Goal: Task Accomplishment & Management: Manage account settings

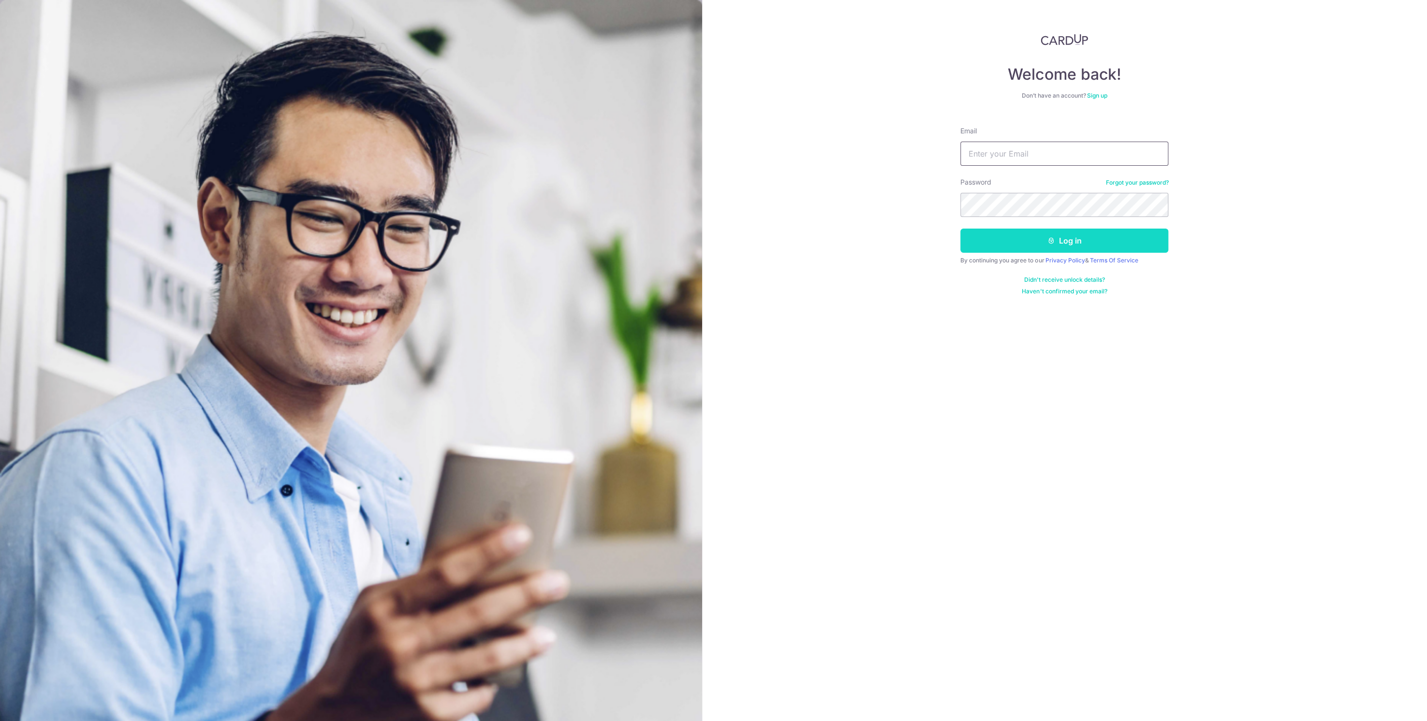
type input "[EMAIL_ADDRESS][DOMAIN_NAME]"
click at [1047, 242] on icon "submit" at bounding box center [1051, 241] width 8 height 8
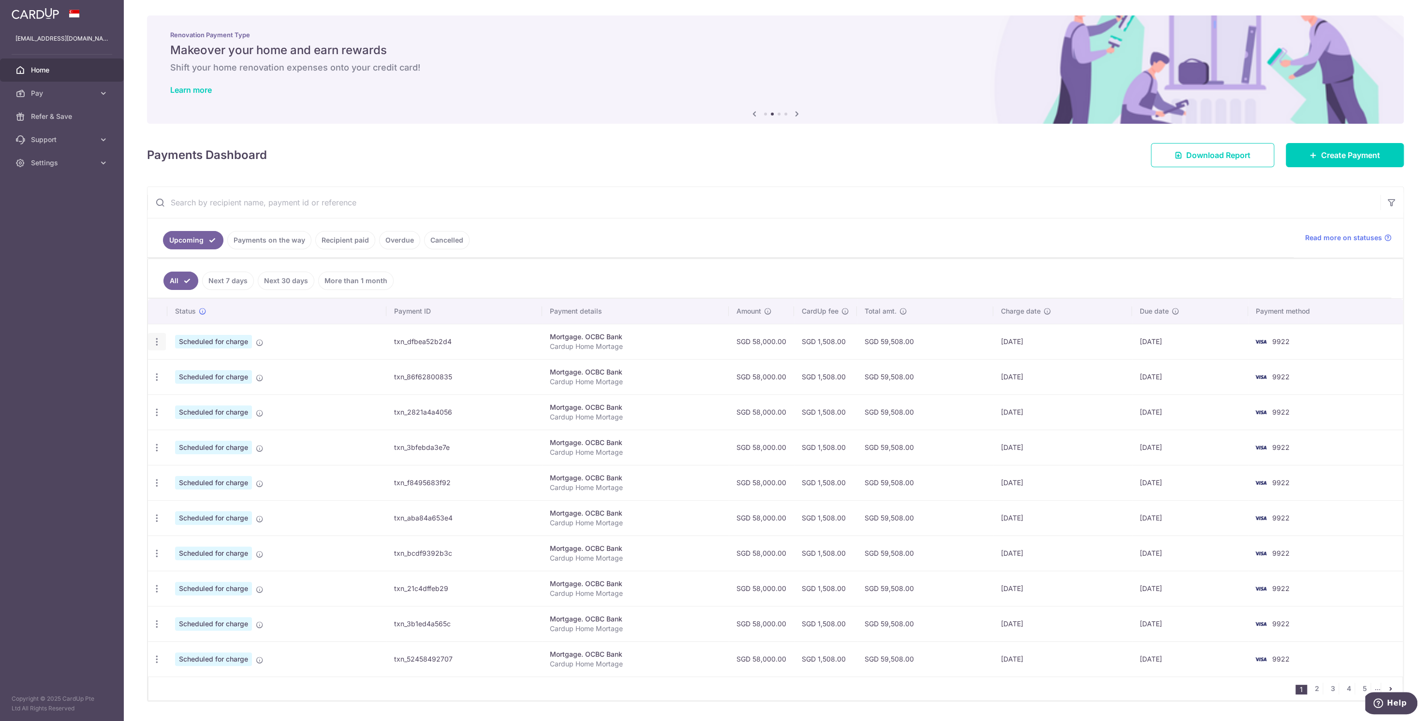
click at [160, 341] on icon "button" at bounding box center [157, 342] width 10 height 10
click at [206, 367] on span "Update payment" at bounding box center [209, 369] width 66 height 12
radio input "true"
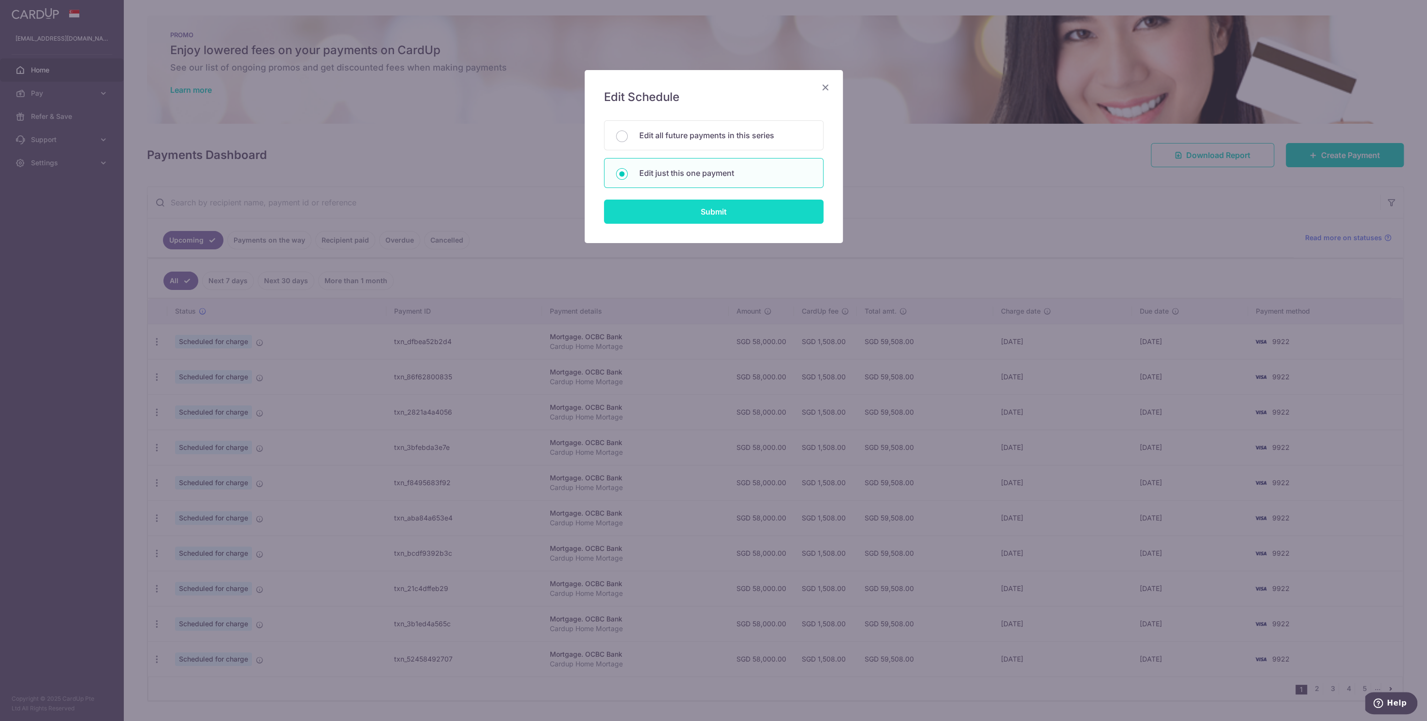
click at [684, 213] on input "Submit" at bounding box center [714, 212] width 220 height 24
radio input "true"
type input "58,000.00"
type input "[DATE]"
type input "Cardup Home Mortage"
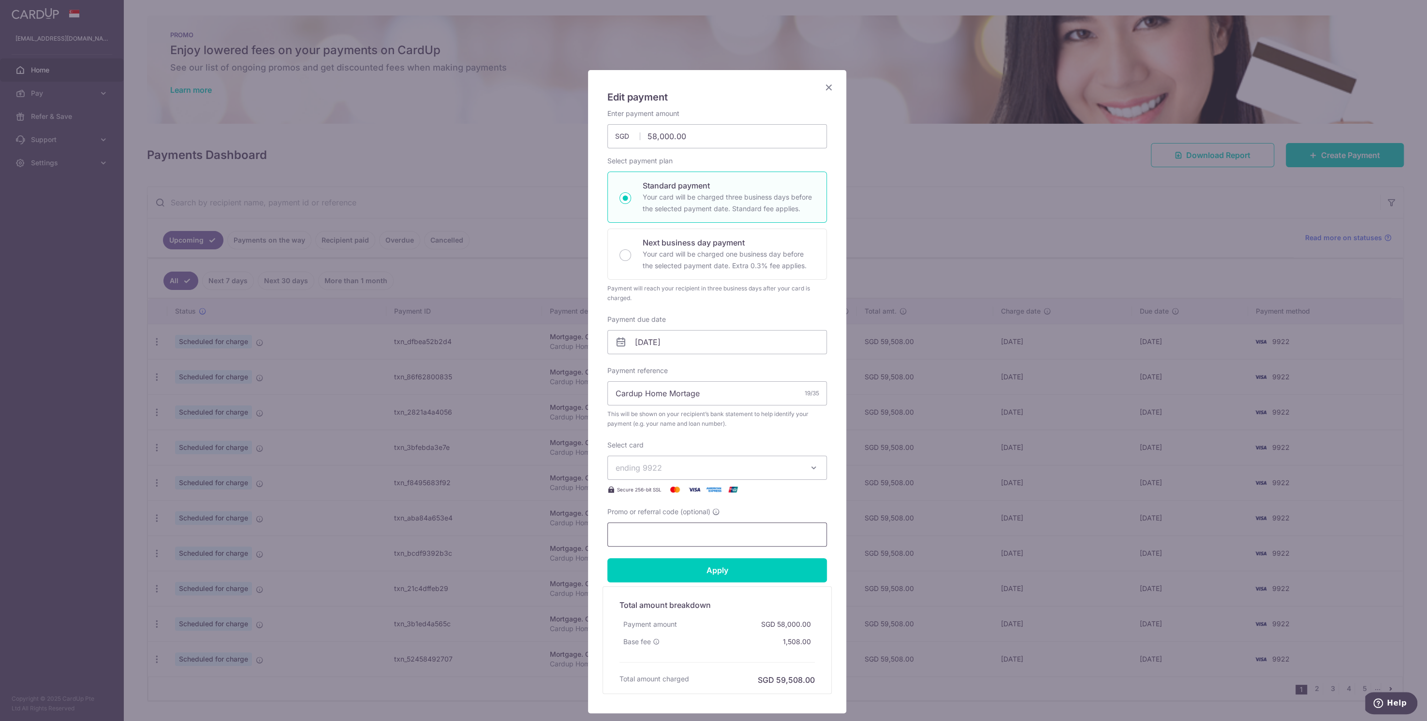
click at [699, 532] on input "Promo or referral code (optional)" at bounding box center [717, 535] width 220 height 24
type input "ocbc18"
click at [720, 575] on input "Apply" at bounding box center [717, 570] width 220 height 24
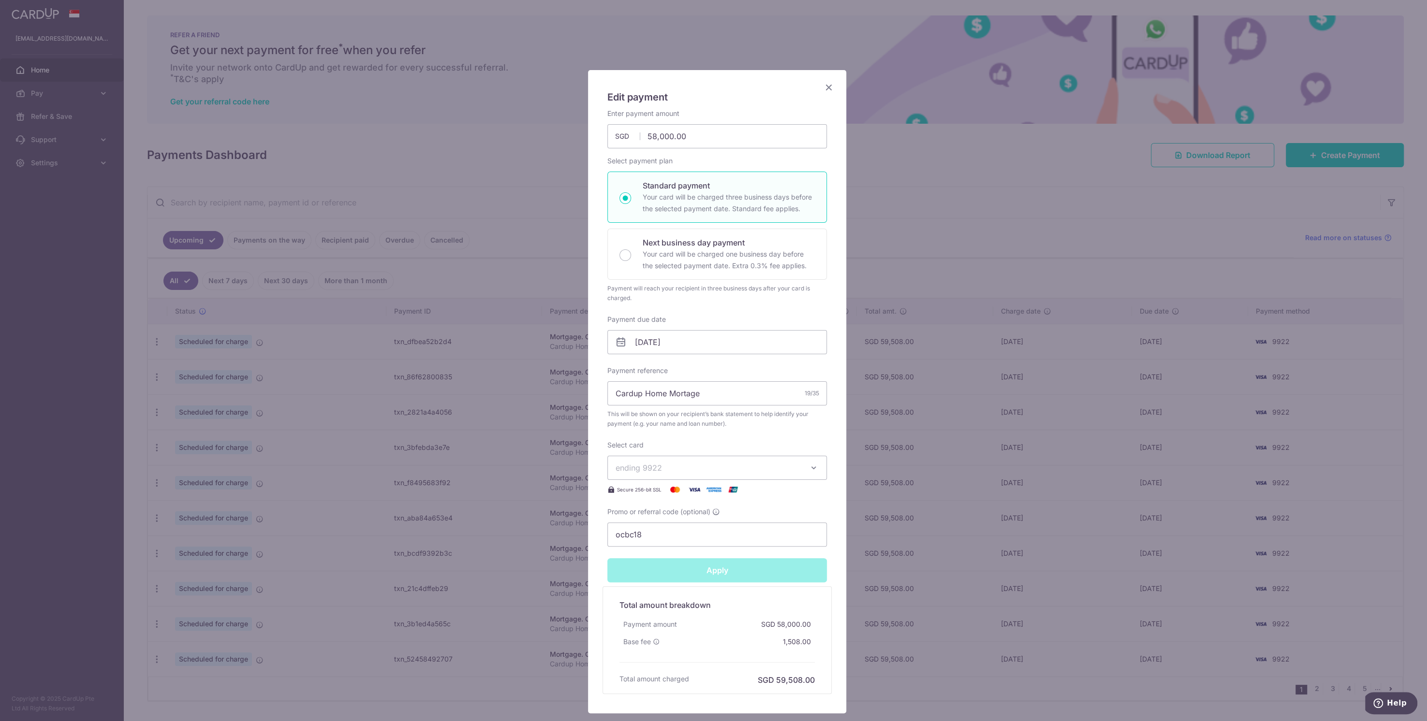
type input "Successfully Applied"
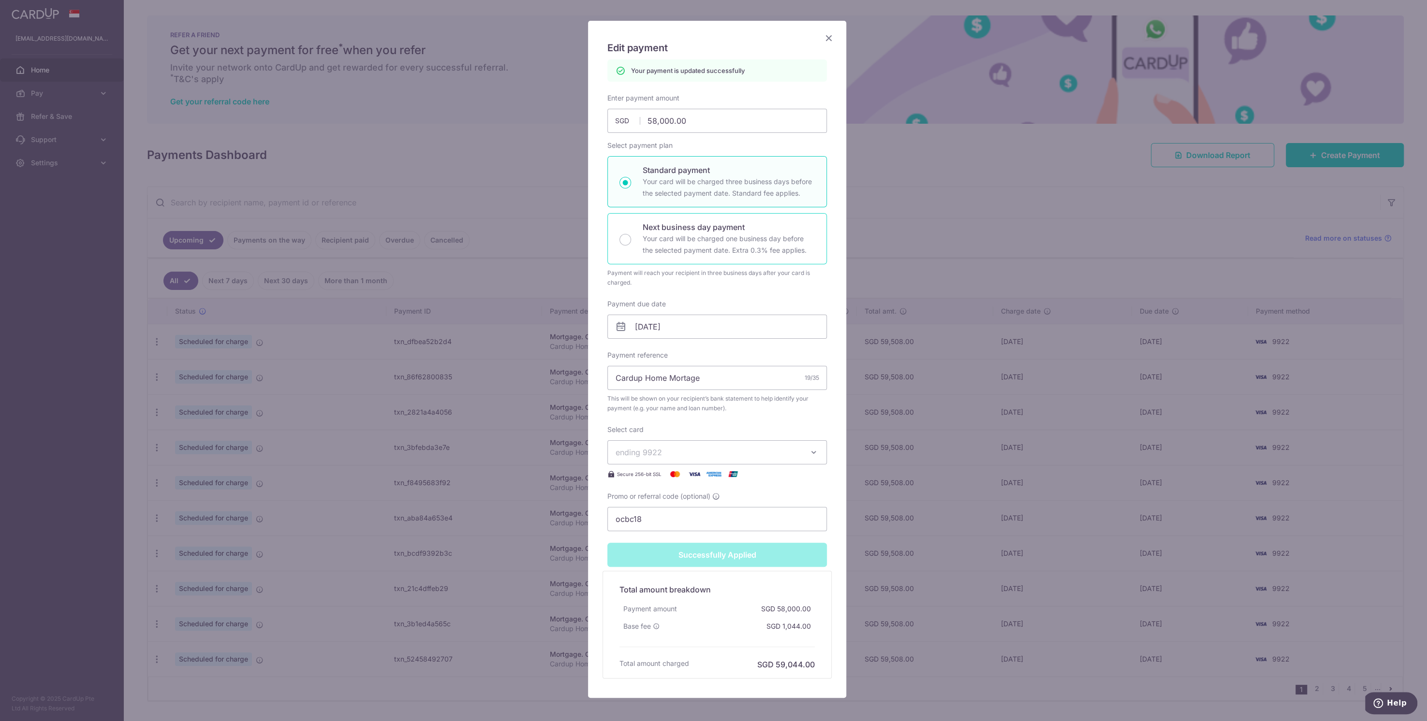
scroll to position [94, 0]
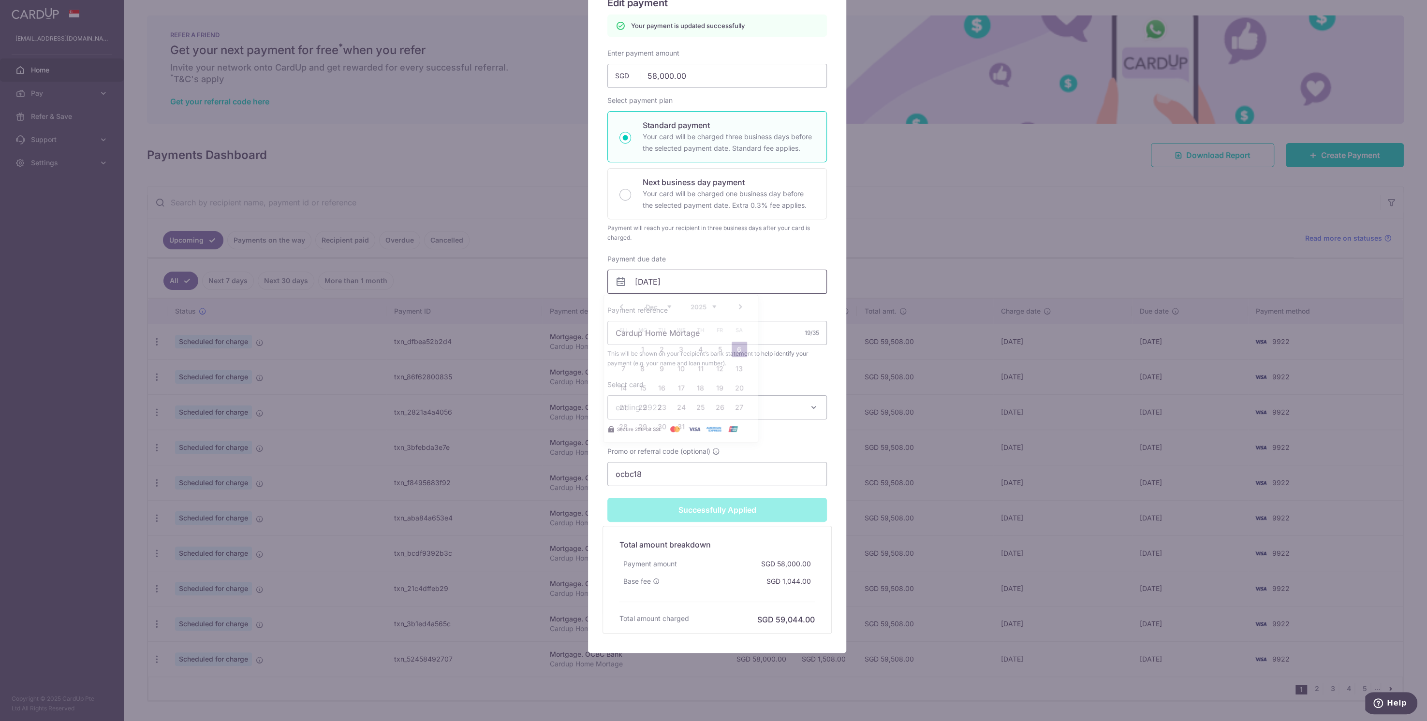
click at [672, 282] on input "[DATE]" at bounding box center [717, 282] width 220 height 24
click at [657, 307] on select "Oct Nov Dec" at bounding box center [658, 307] width 26 height 8
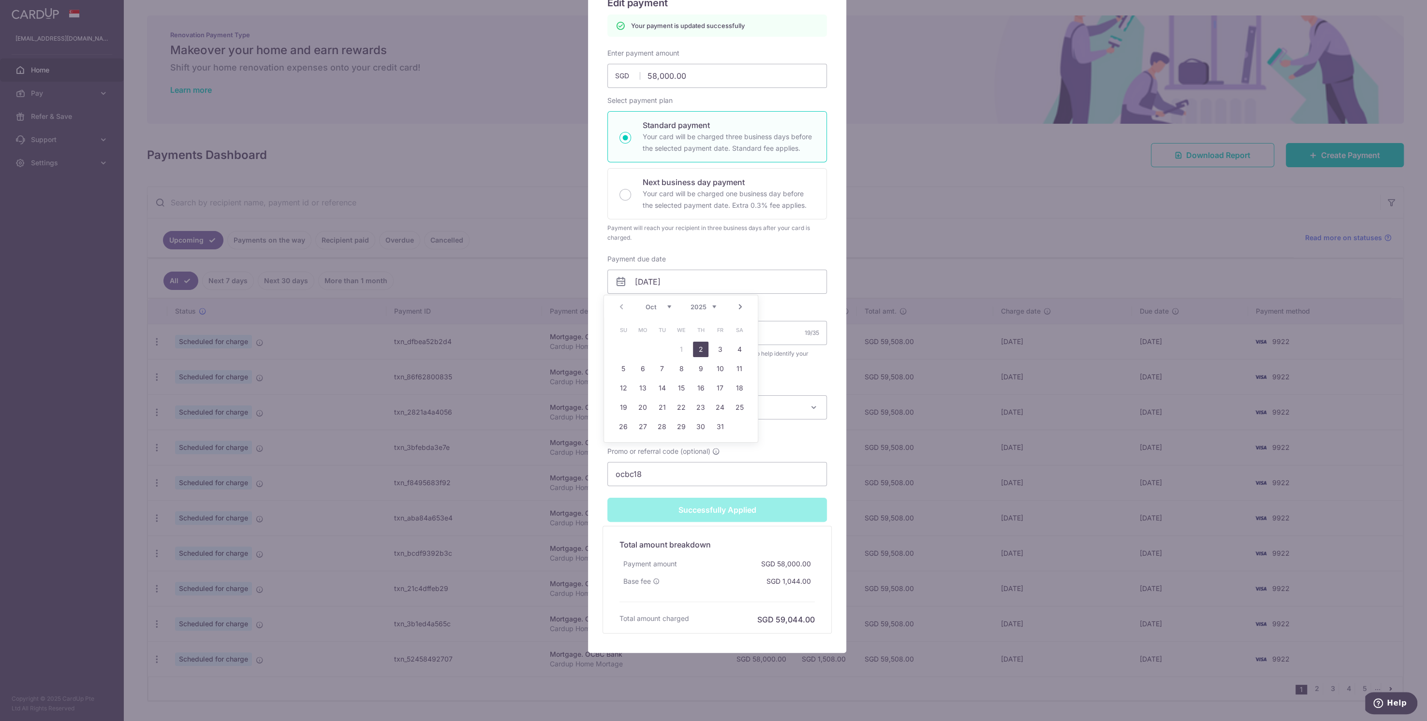
click at [701, 348] on link "2" at bounding box center [700, 349] width 15 height 15
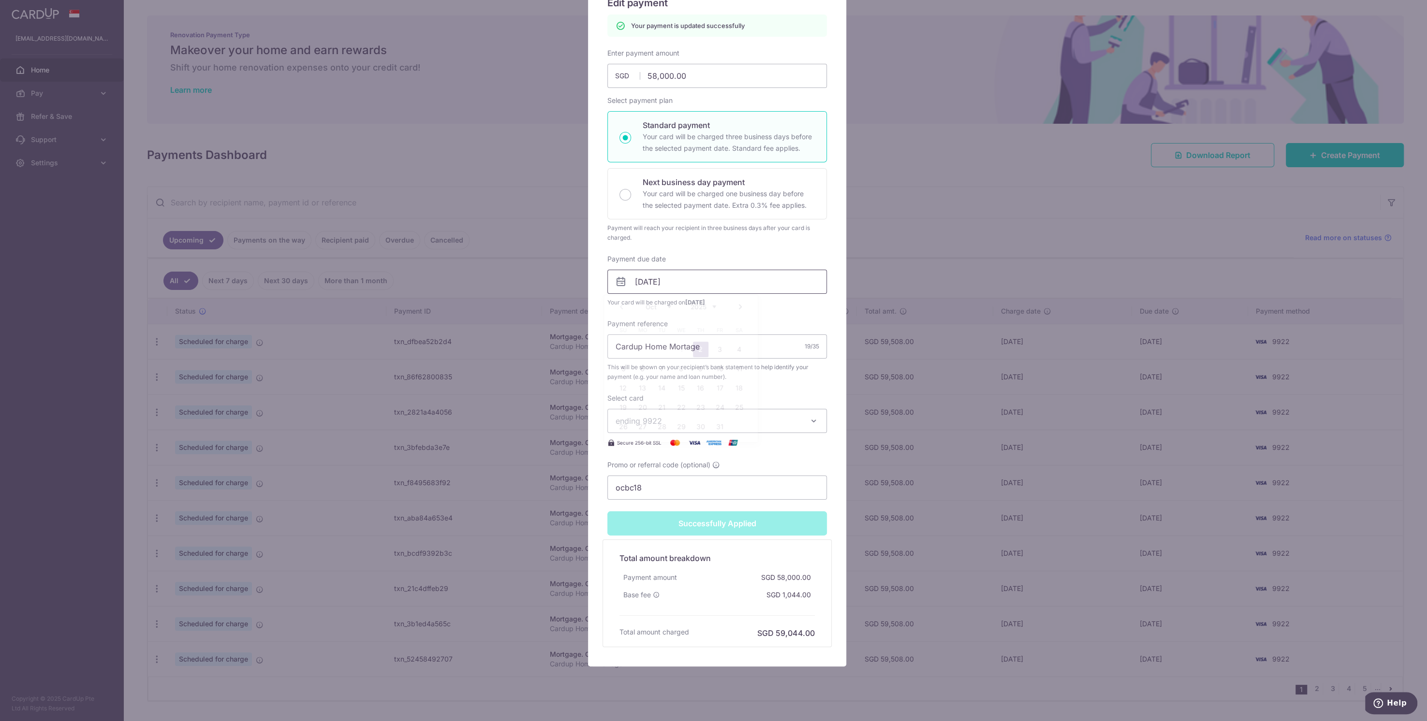
click at [681, 282] on input "[DATE]" at bounding box center [717, 282] width 220 height 24
click at [720, 342] on link "3" at bounding box center [719, 349] width 15 height 15
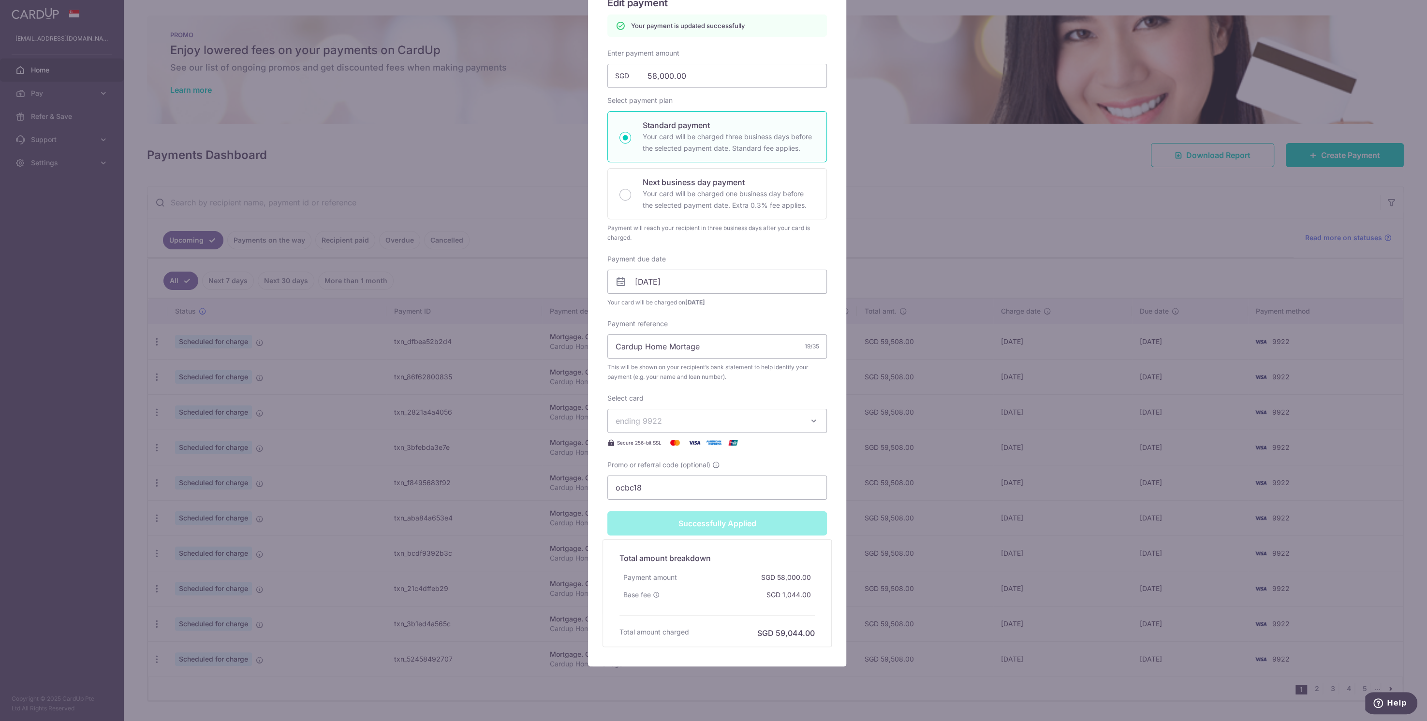
click at [765, 591] on div "SGD 1,044.00" at bounding box center [789, 595] width 52 height 17
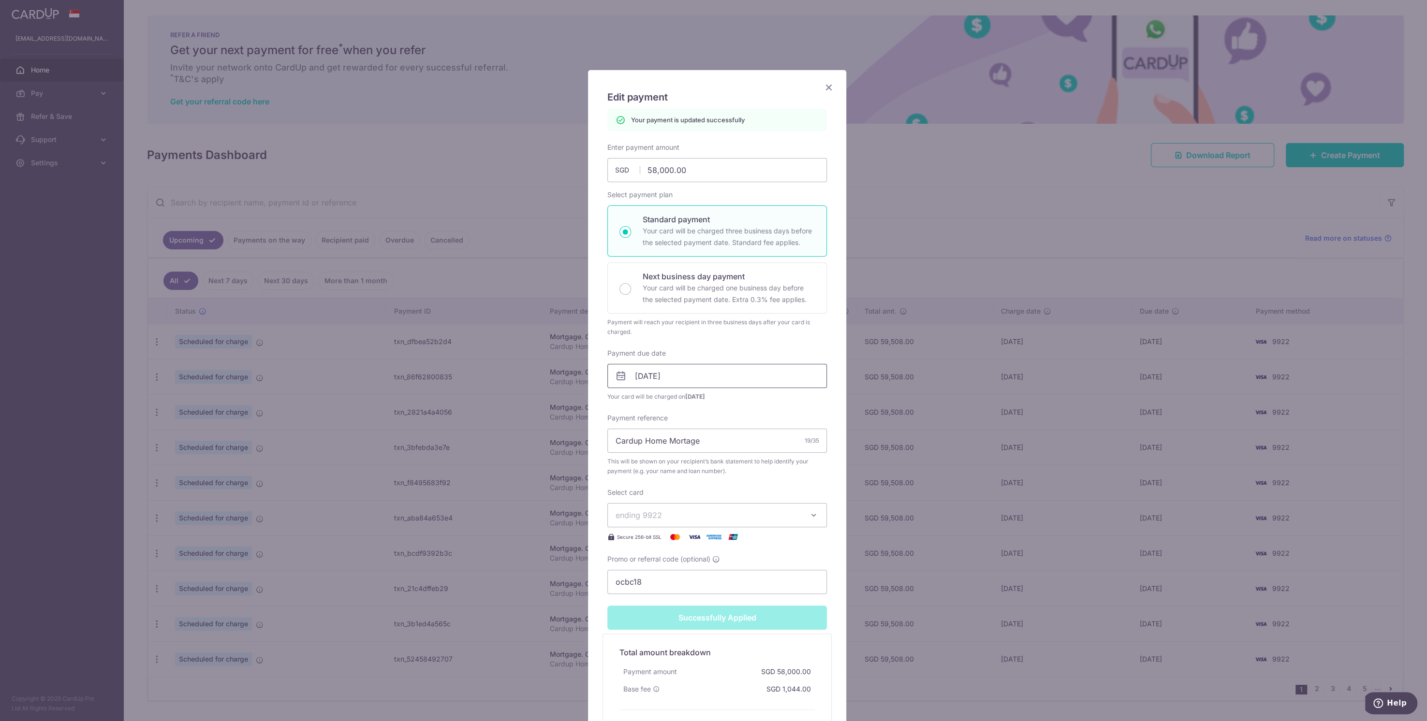
click at [683, 378] on input "[DATE]" at bounding box center [717, 376] width 220 height 24
click at [741, 440] on link "4" at bounding box center [739, 443] width 15 height 15
click at [726, 370] on input "[DATE]" at bounding box center [717, 376] width 220 height 24
click at [618, 462] on link "5" at bounding box center [623, 462] width 15 height 15
click at [684, 380] on input "[DATE]" at bounding box center [717, 376] width 220 height 24
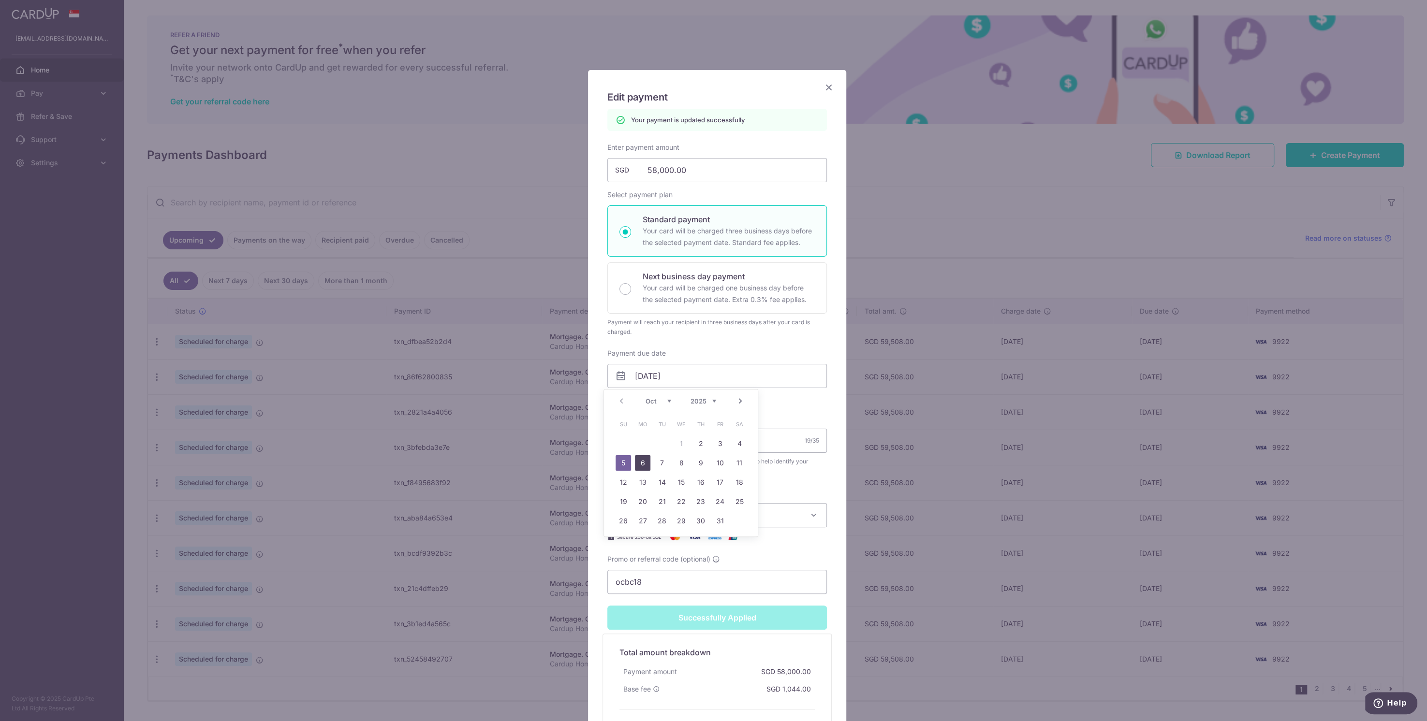
click at [642, 456] on link "6" at bounding box center [642, 462] width 15 height 15
type input "[DATE]"
click at [696, 376] on input "[DATE]" at bounding box center [717, 376] width 220 height 24
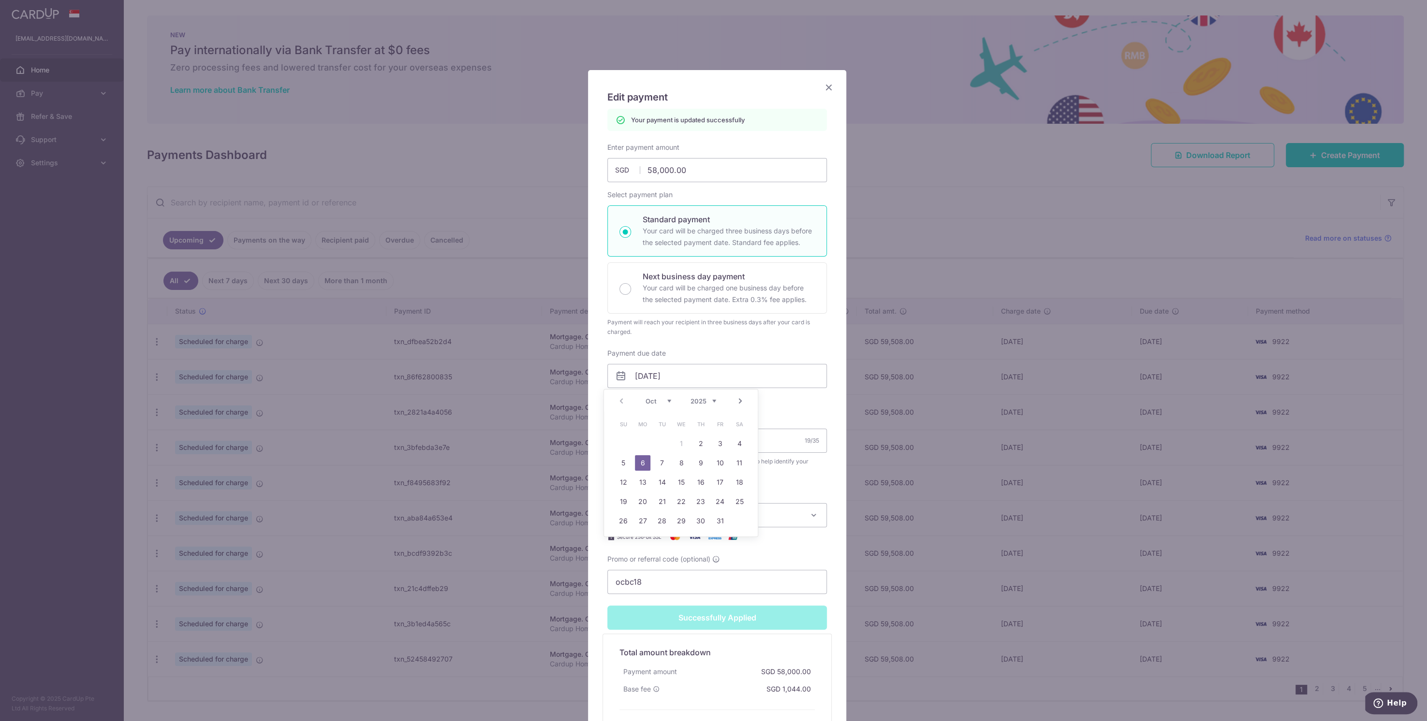
click at [717, 349] on div "Payment due date [DATE] Your card will be charged on [DATE]" at bounding box center [717, 375] width 220 height 53
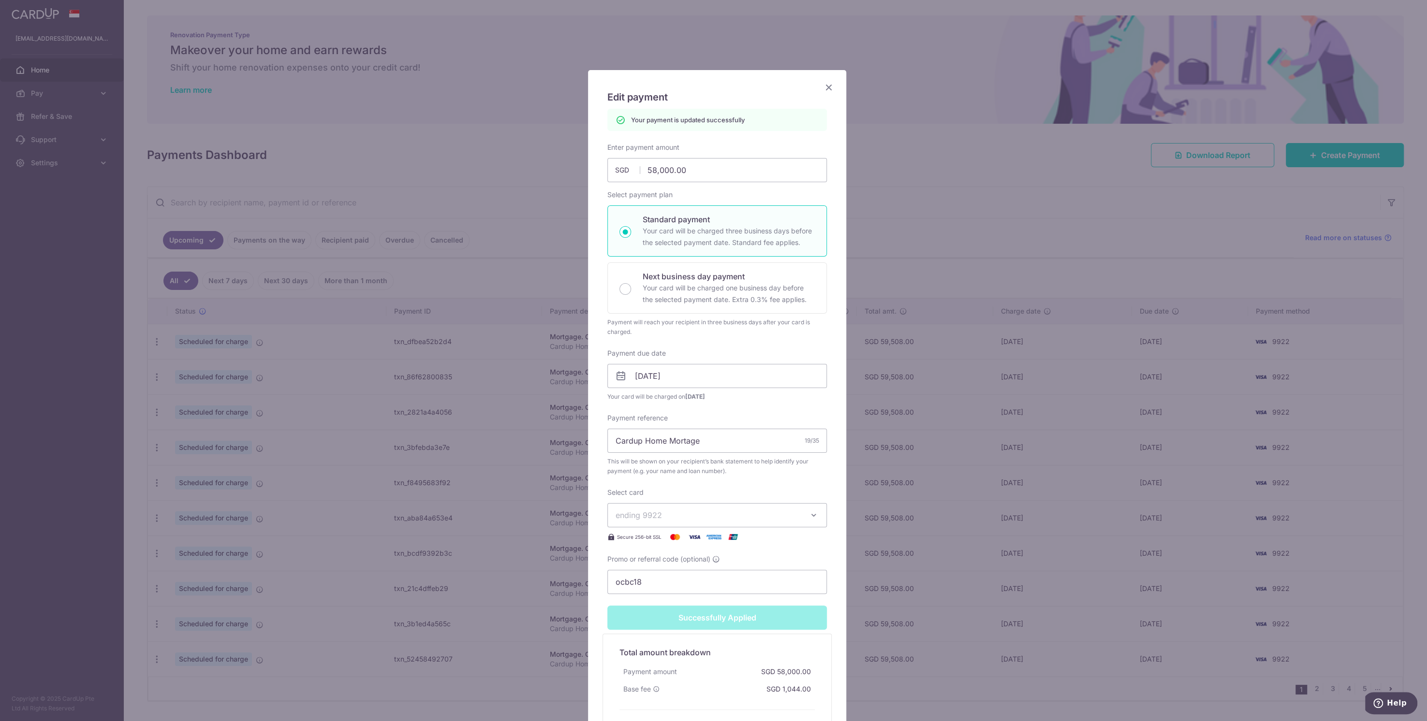
scroll to position [108, 0]
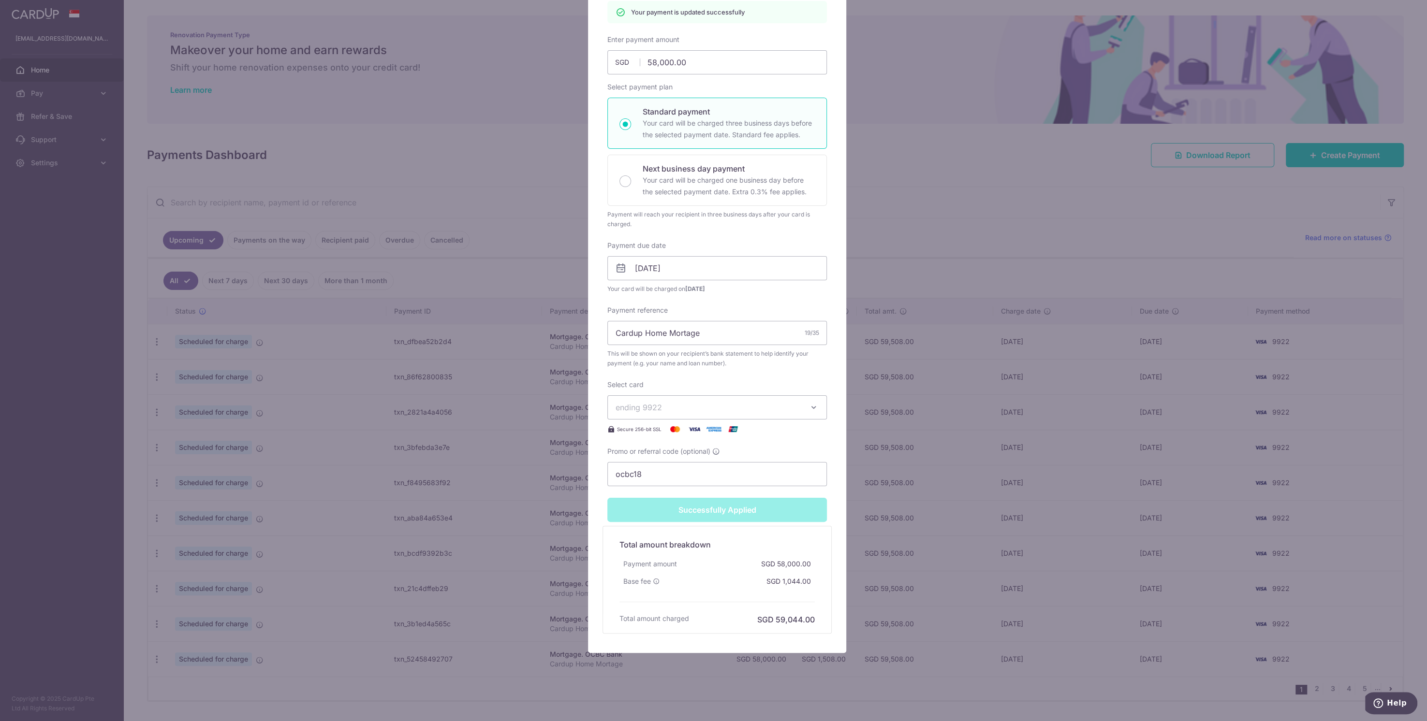
click at [720, 511] on div "Successfully Applied" at bounding box center [716, 510] width 231 height 24
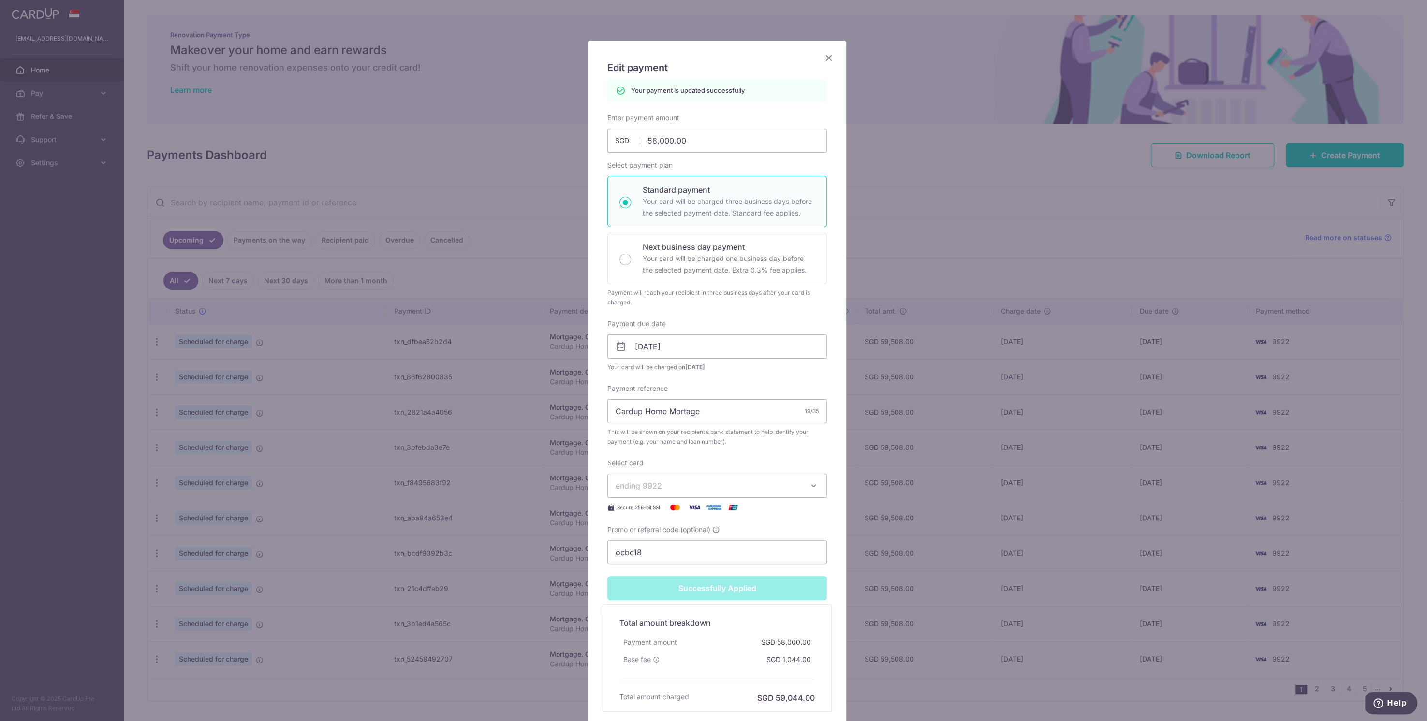
scroll to position [0, 0]
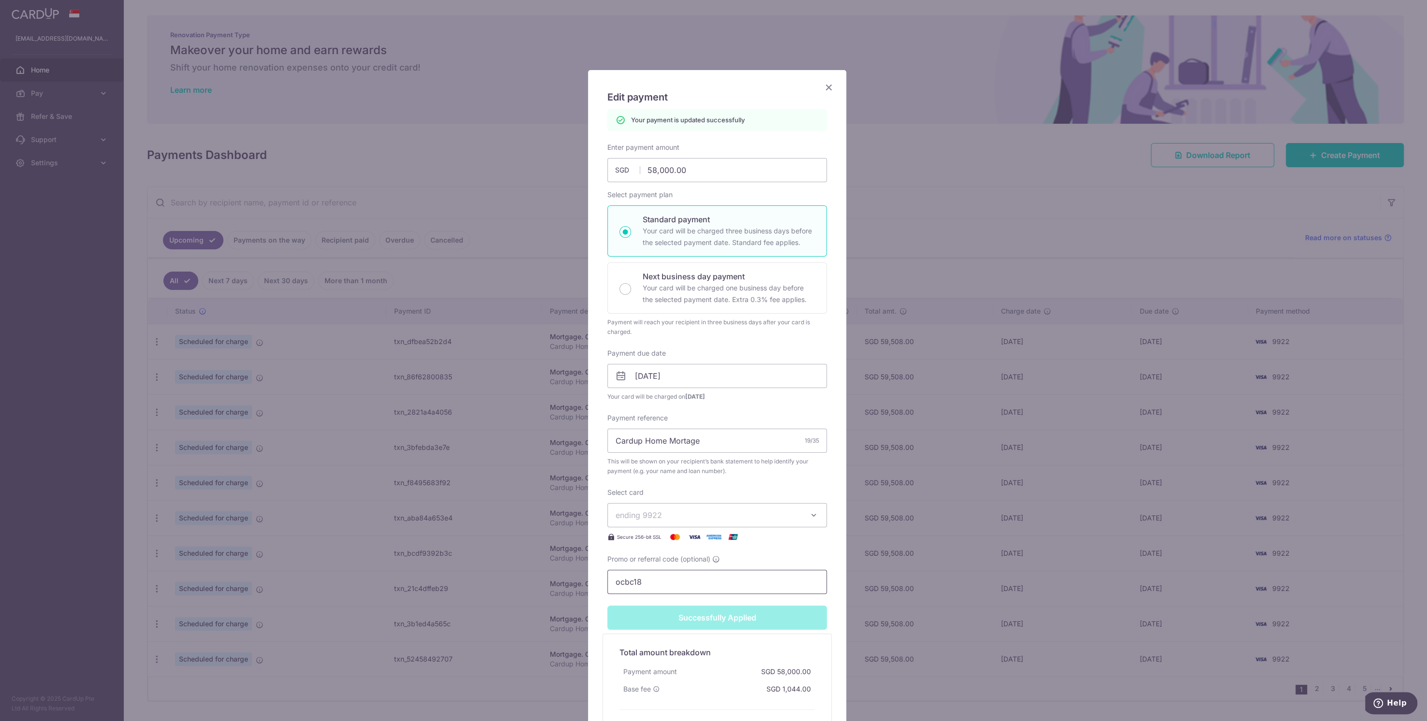
click at [734, 588] on input "ocbc18" at bounding box center [717, 582] width 220 height 24
type input "ocbc18"
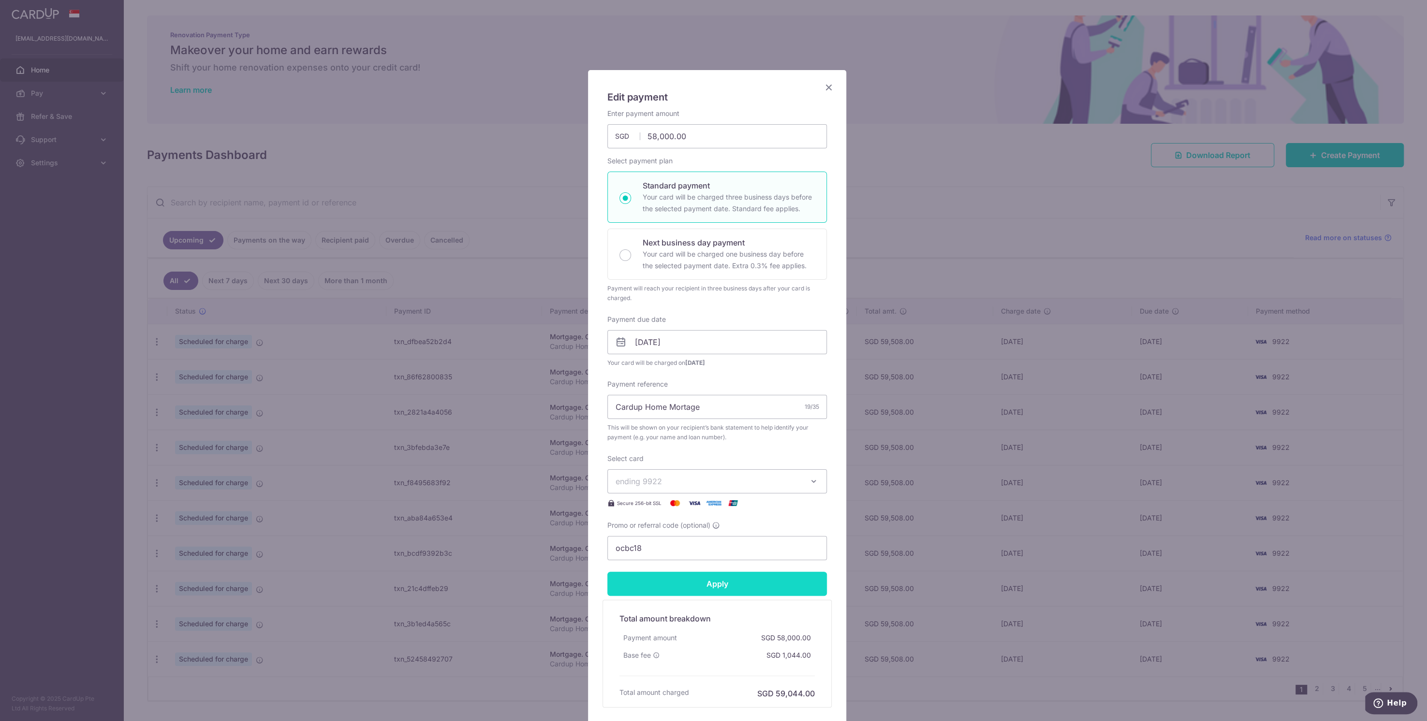
click at [735, 587] on input "Apply" at bounding box center [717, 584] width 220 height 24
type input "Successfully Applied"
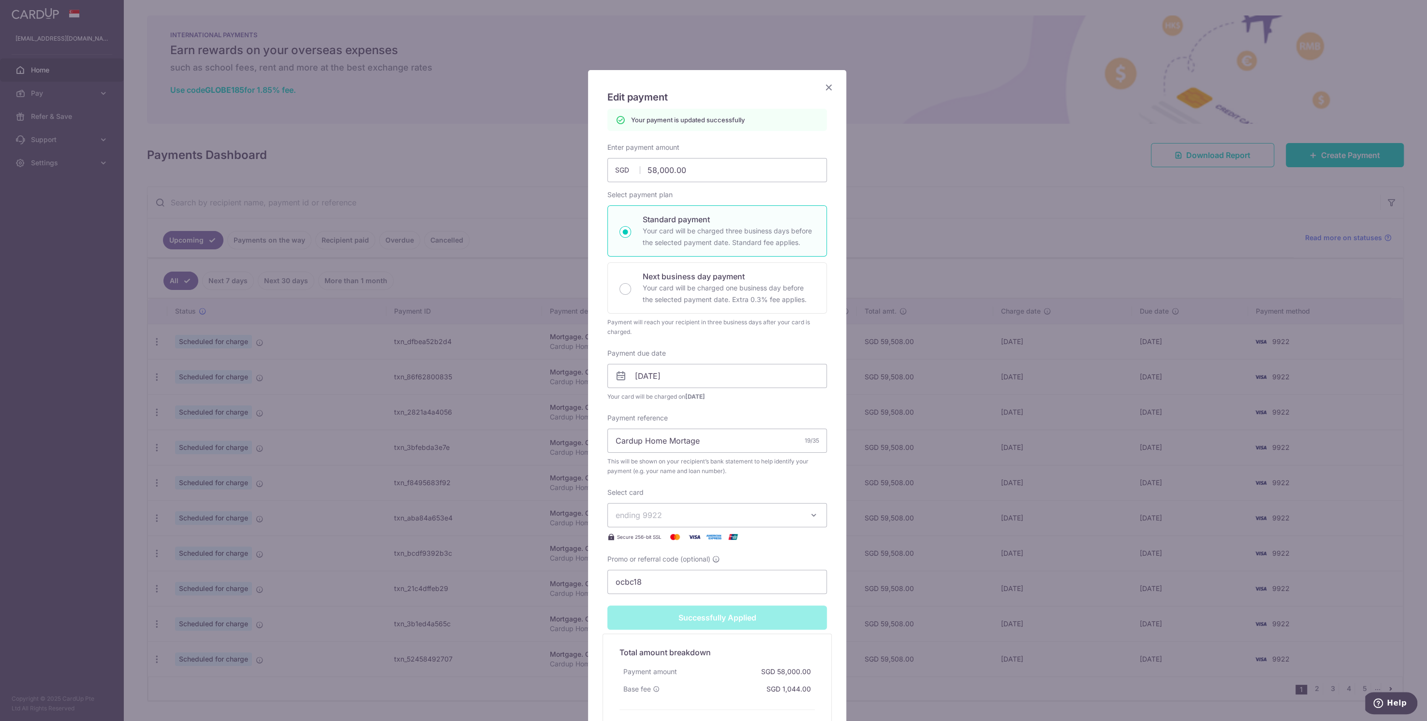
click at [824, 87] on icon "Close" at bounding box center [829, 87] width 12 height 12
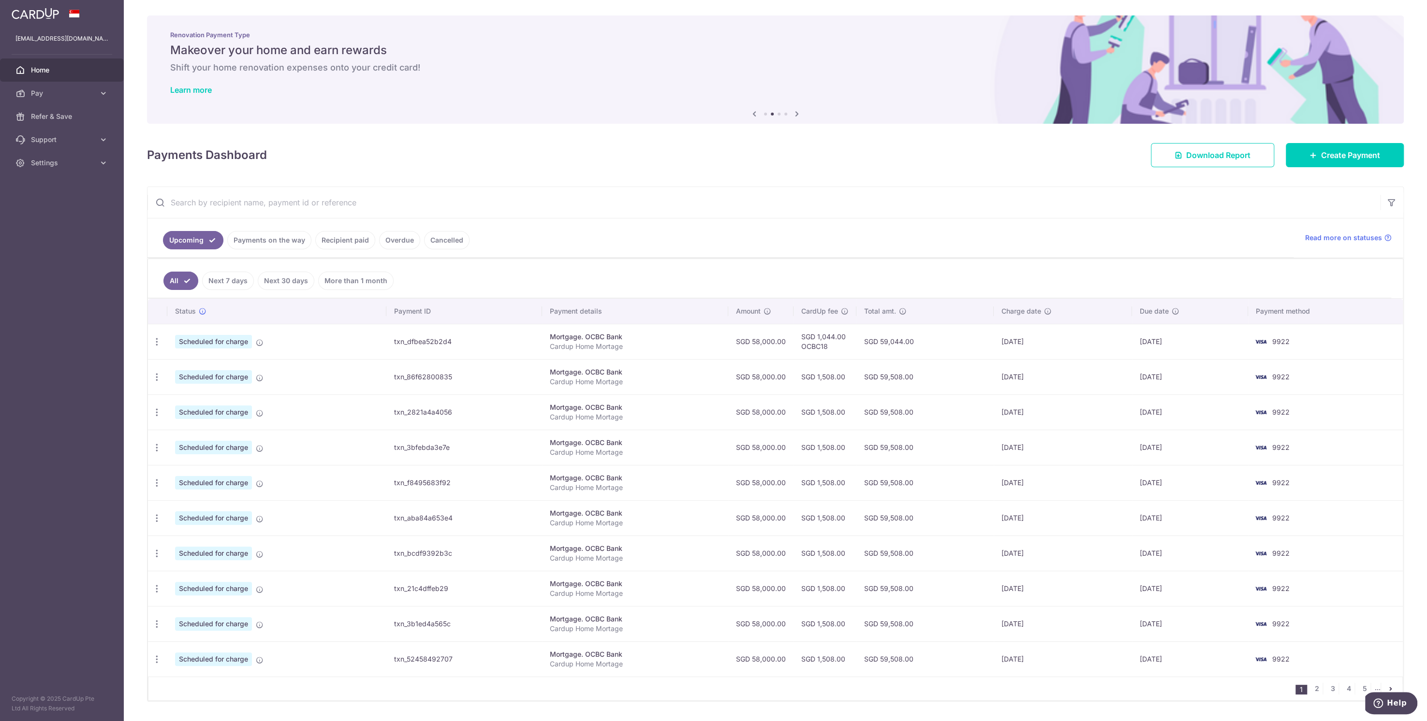
click at [912, 209] on input "text" at bounding box center [763, 202] width 1232 height 31
drag, startPoint x: 458, startPoint y: 239, endPoint x: 576, endPoint y: 423, distance: 217.9
